Goal: Transaction & Acquisition: Purchase product/service

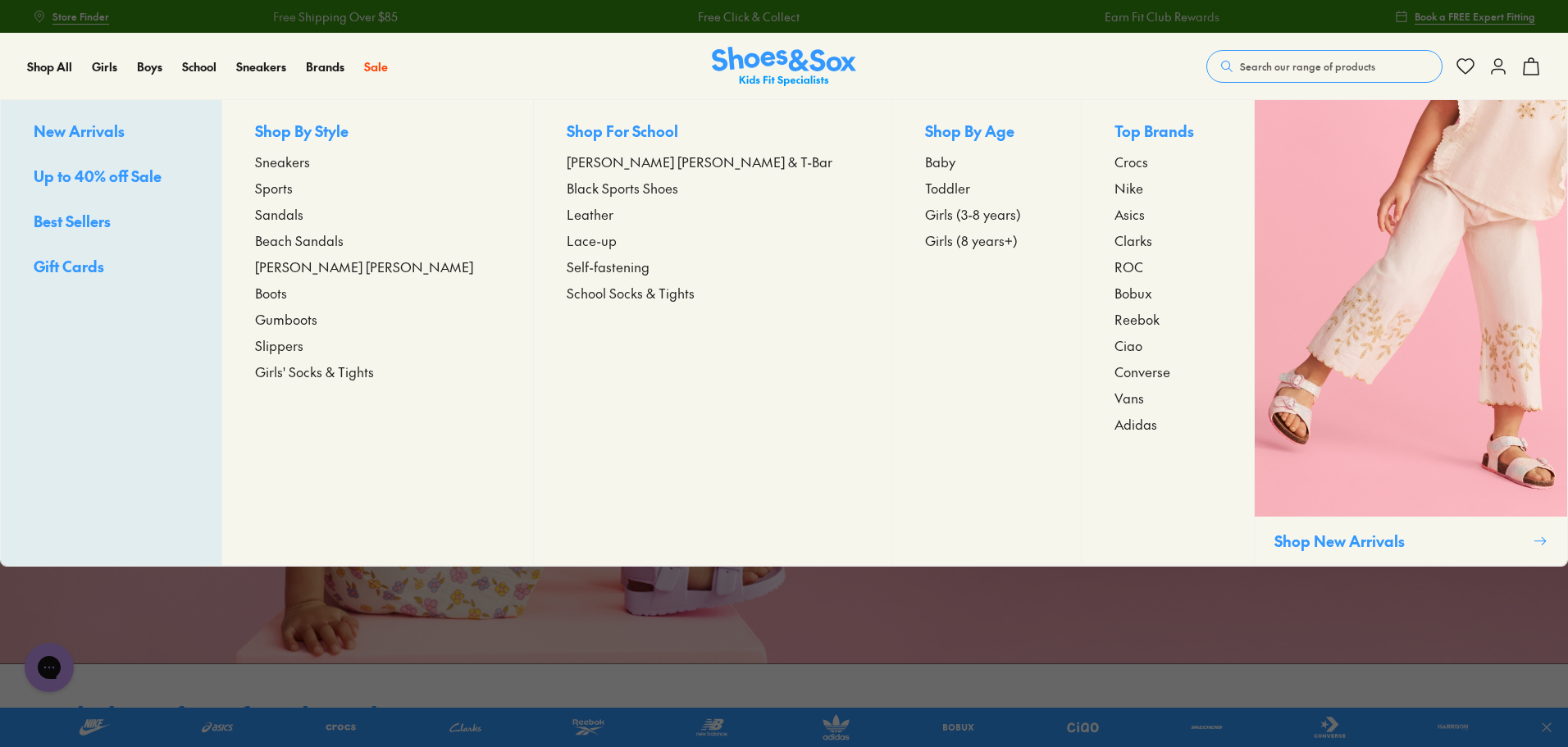
click at [91, 175] on div "Close dialog Join the FREE Fit Club & Get 10% Back Sign up to join our FREE Fit…" at bounding box center [784, 374] width 1568 height 747
click at [310, 164] on span "Sneakers" at bounding box center [282, 162] width 55 height 19
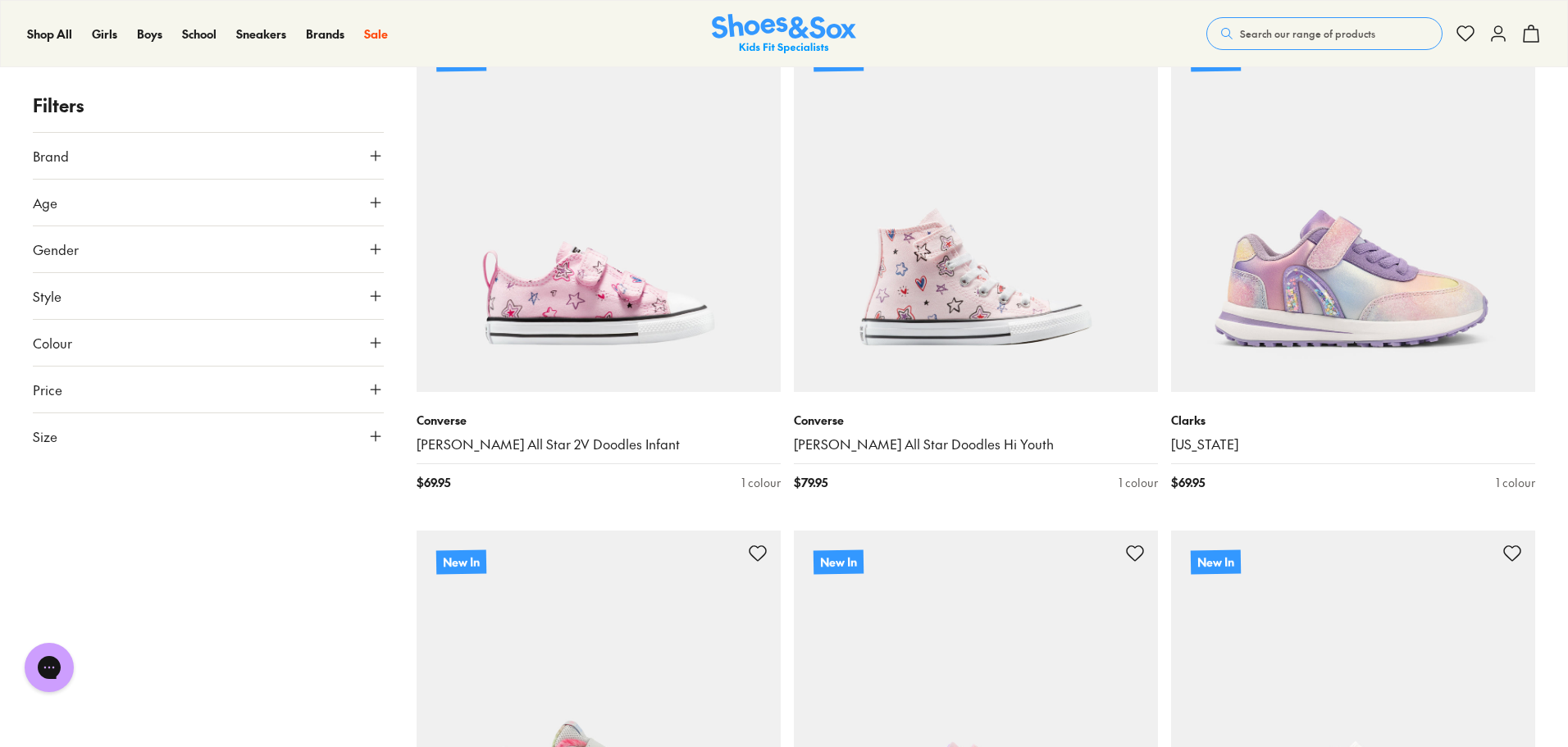
click at [75, 343] on button "Colour" at bounding box center [208, 343] width 351 height 46
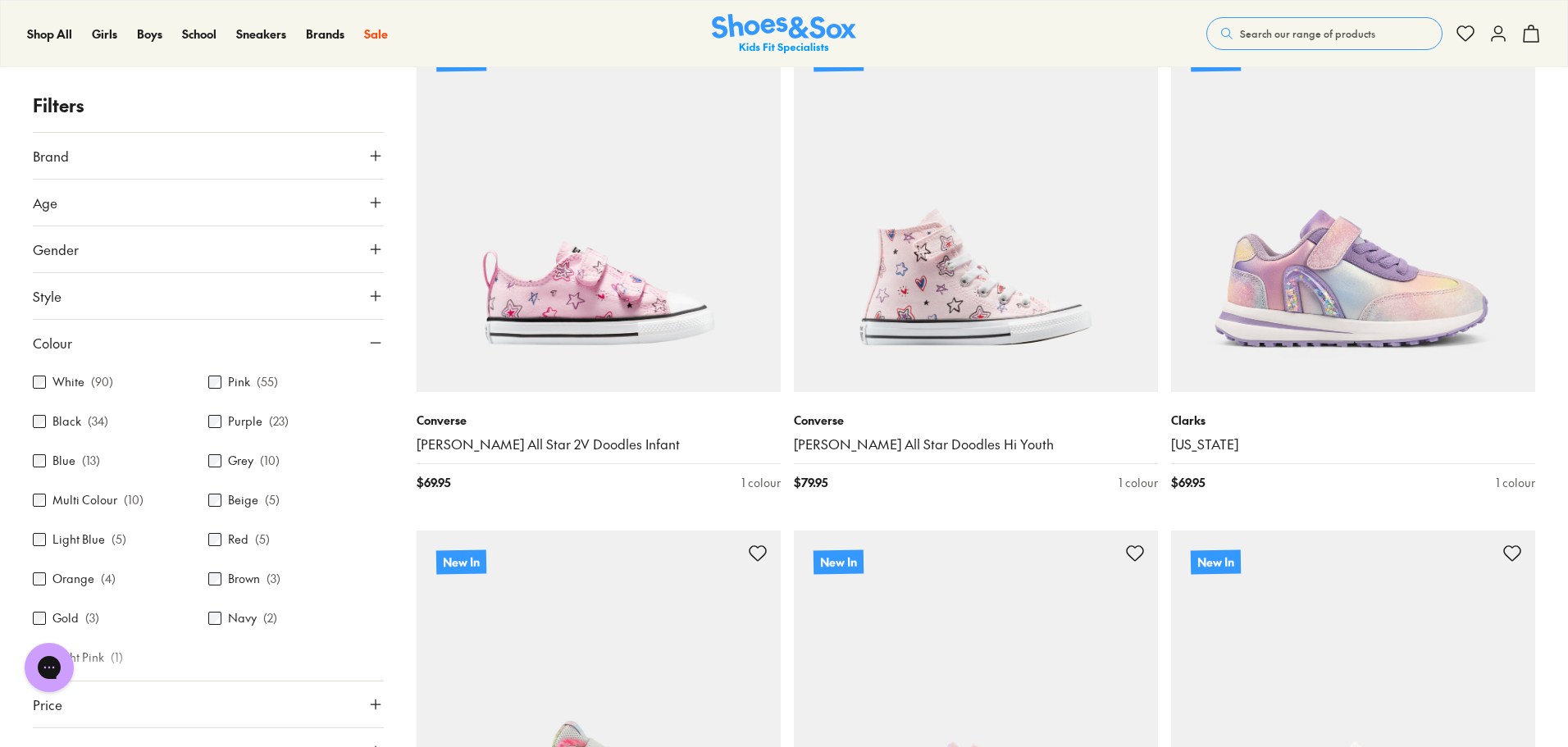
click at [81, 383] on label "White" at bounding box center [68, 382] width 32 height 17
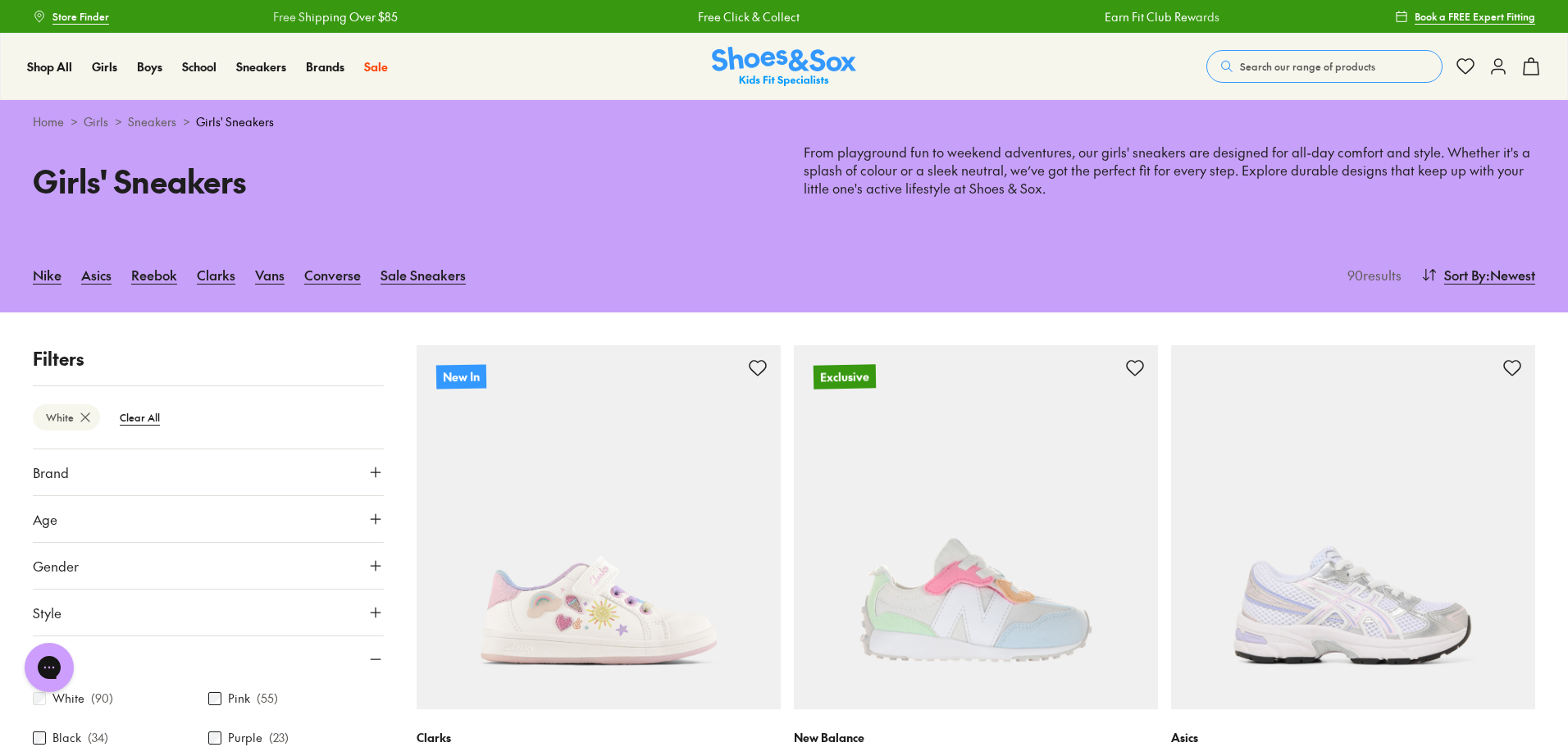
scroll to position [328, 0]
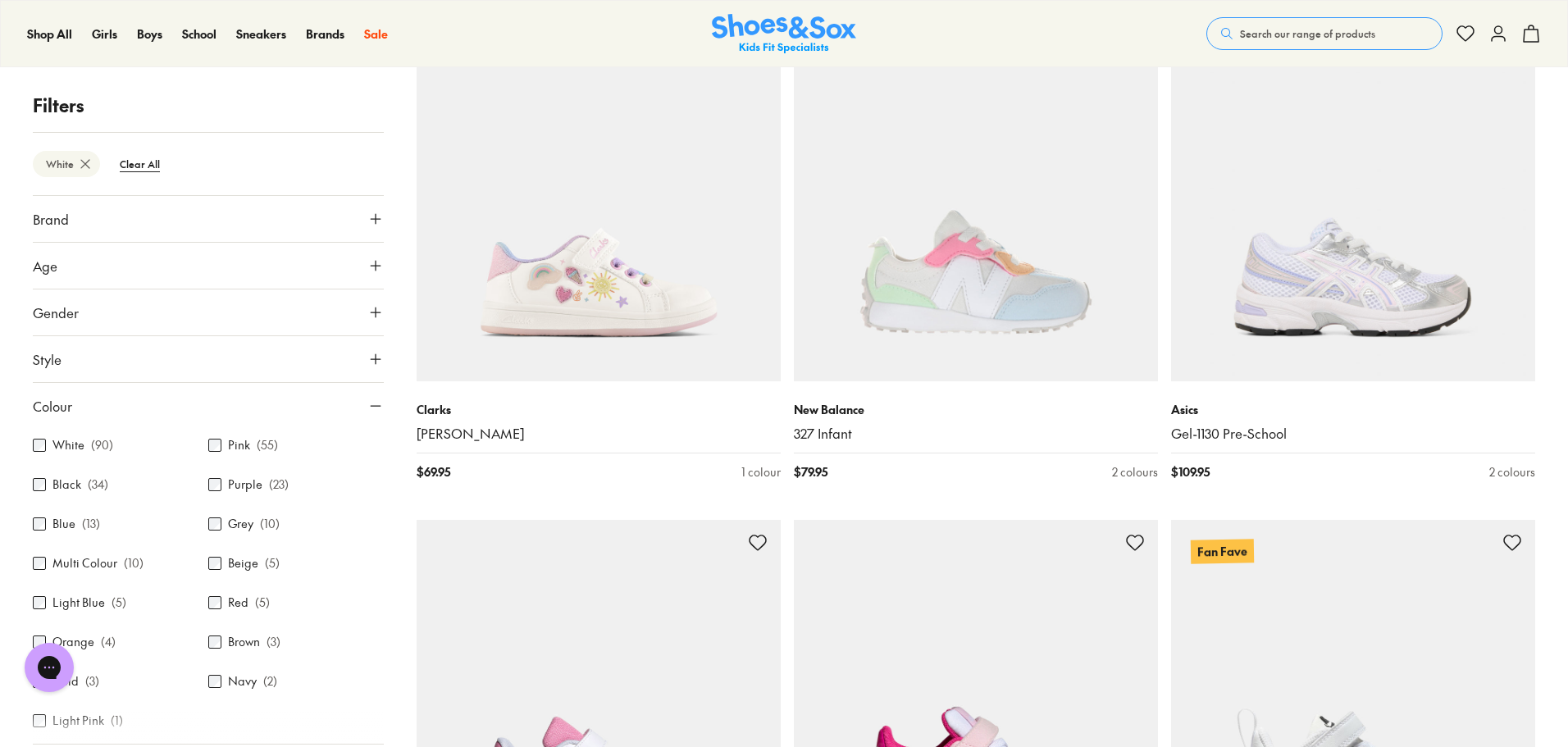
click at [81, 262] on button "Age" at bounding box center [208, 266] width 351 height 46
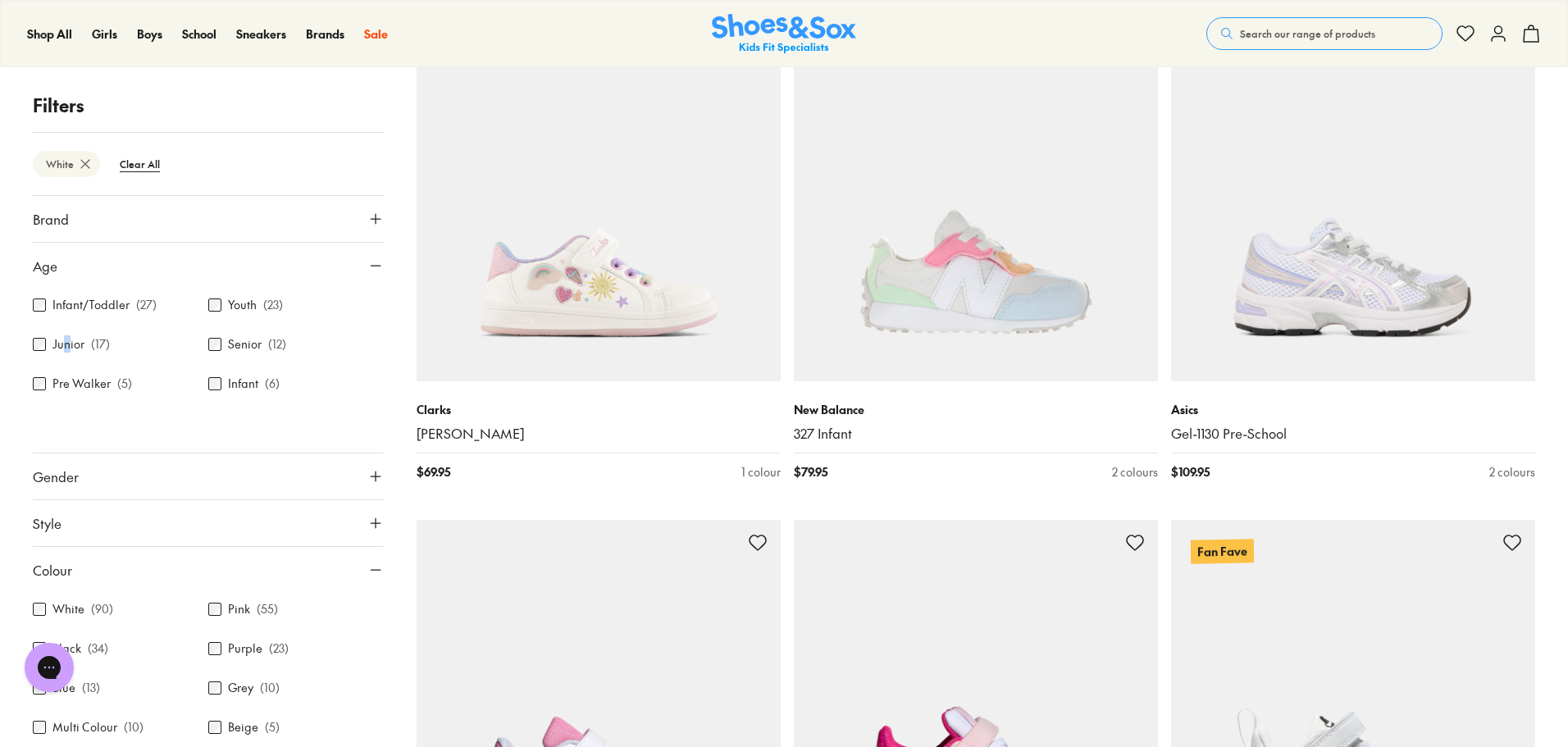
click at [66, 341] on label "Junior" at bounding box center [68, 345] width 32 height 17
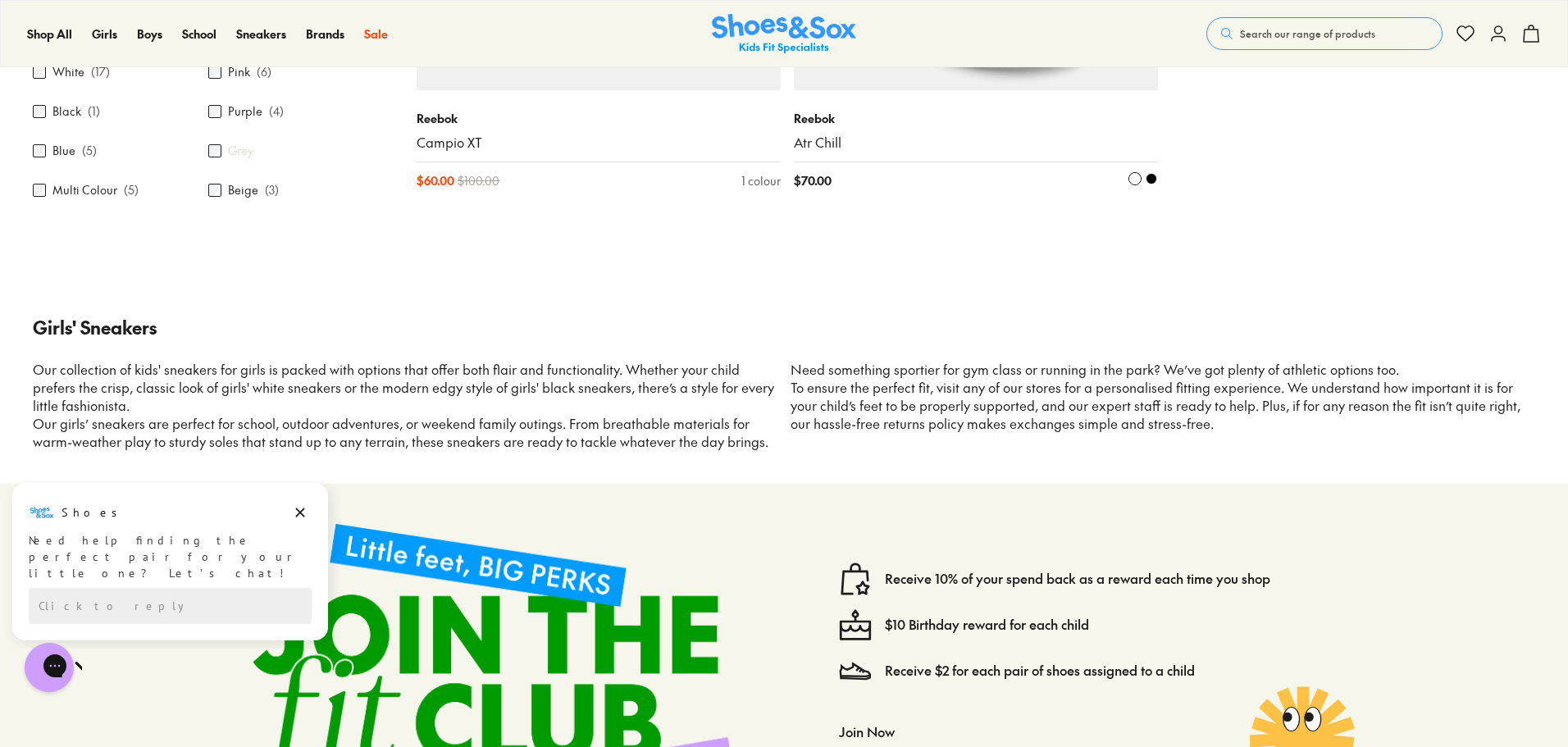
scroll to position [2640, 0]
